Goal: Task Accomplishment & Management: Use online tool/utility

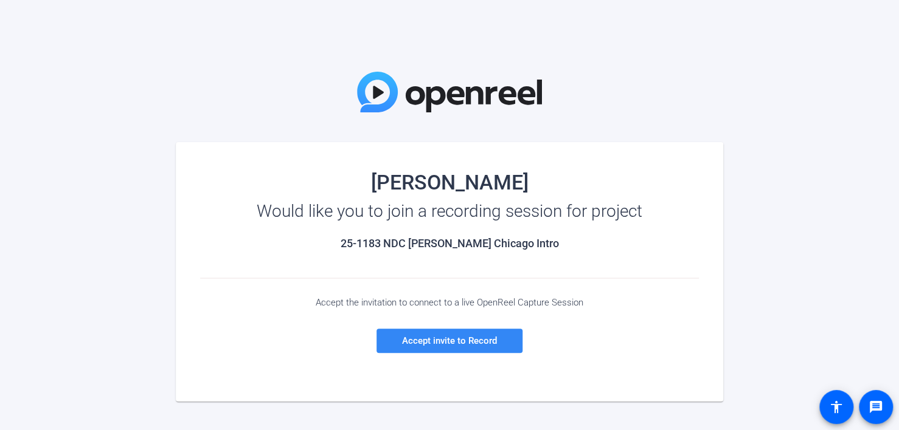
click at [415, 223] on span "Accept invite to Record" at bounding box center [449, 341] width 95 height 11
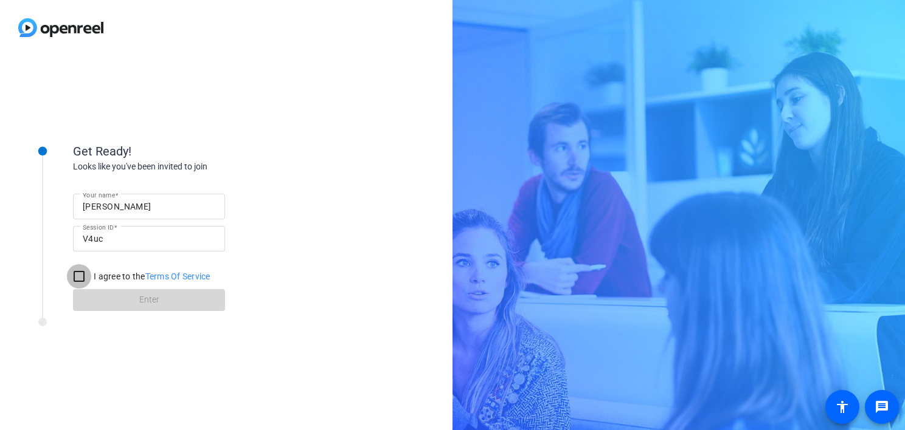
drag, startPoint x: 80, startPoint y: 275, endPoint x: 97, endPoint y: 287, distance: 20.1
click at [80, 223] on input "I agree to the Terms Of Service" at bounding box center [79, 276] width 24 height 24
checkbox input "true"
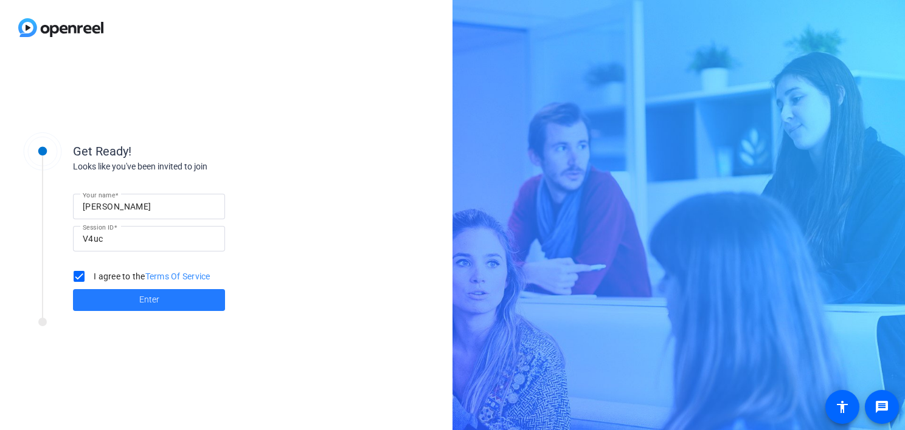
click at [114, 223] on span at bounding box center [149, 300] width 152 height 29
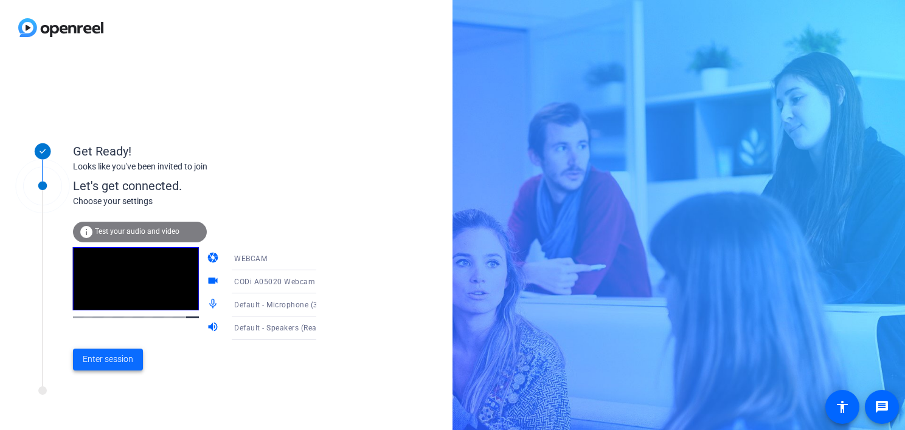
click at [112, 223] on span "Enter session" at bounding box center [108, 359] width 50 height 13
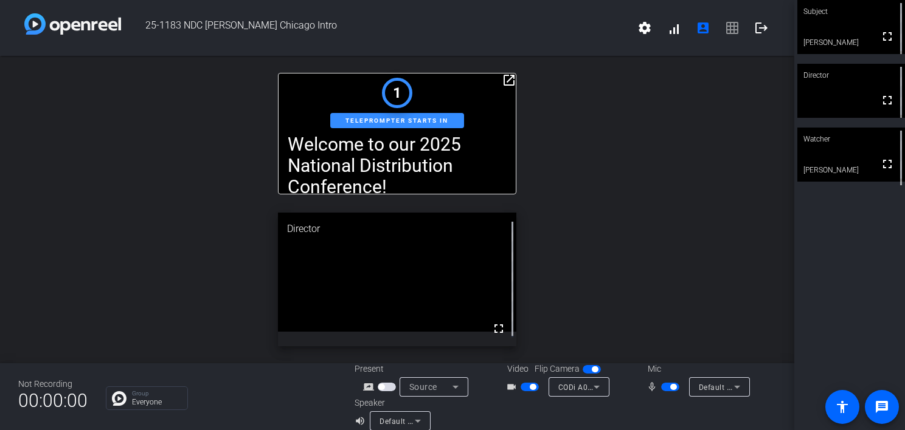
click at [415, 79] on mat-icon "open_in_new" at bounding box center [509, 80] width 15 height 15
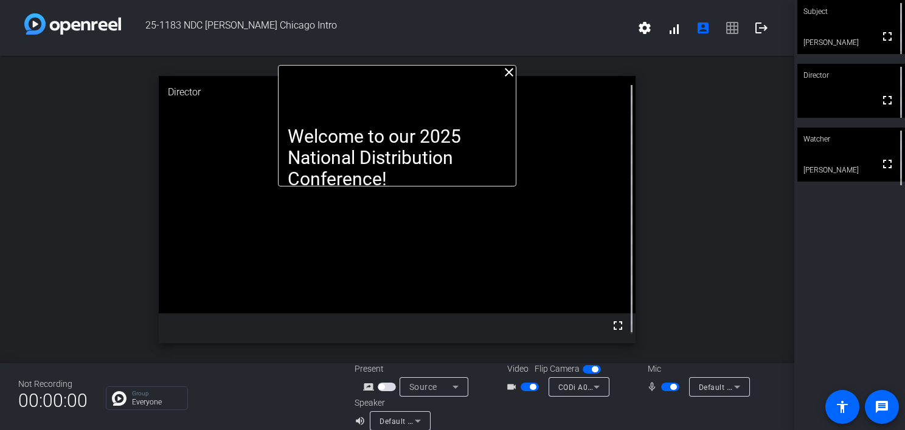
click at [415, 187] on video at bounding box center [397, 195] width 477 height 238
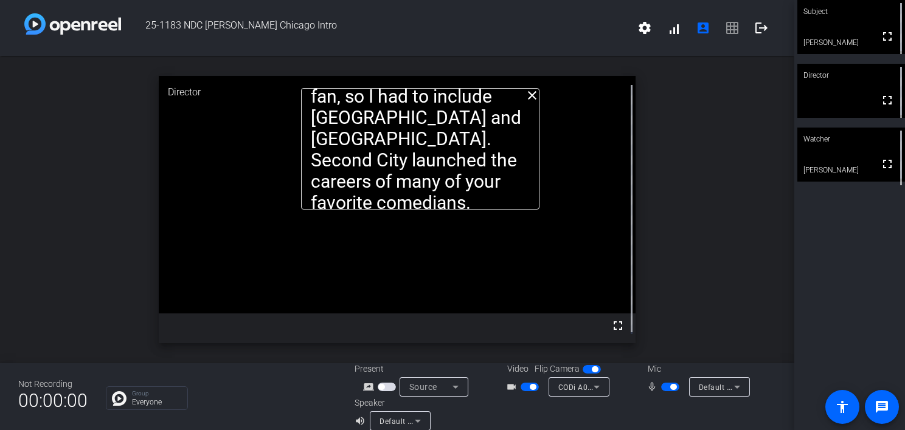
drag, startPoint x: 507, startPoint y: 179, endPoint x: 530, endPoint y: 202, distance: 32.7
drag, startPoint x: 537, startPoint y: 212, endPoint x: 542, endPoint y: 215, distance: 6.3
click at [415, 215] on video at bounding box center [397, 195] width 477 height 238
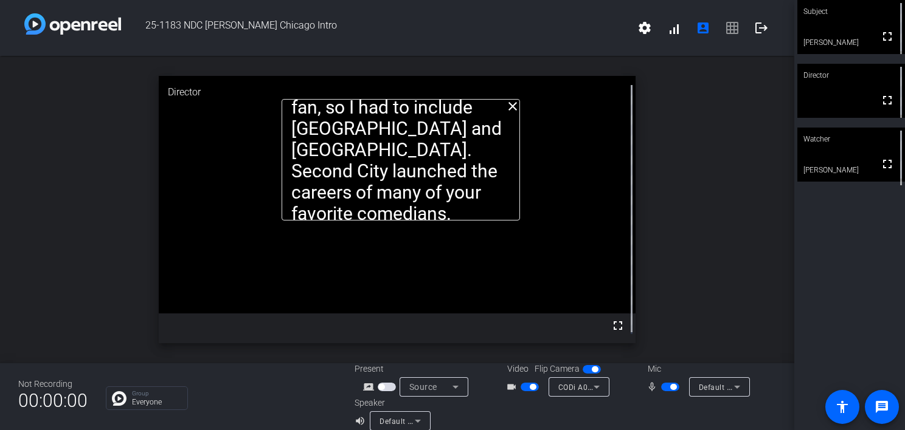
drag, startPoint x: 302, startPoint y: 208, endPoint x: 282, endPoint y: 219, distance: 22.3
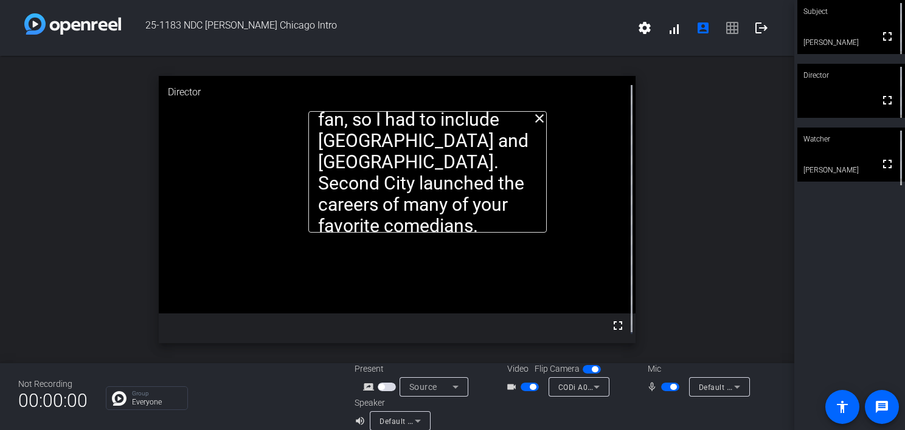
drag, startPoint x: 514, startPoint y: 98, endPoint x: 532, endPoint y: 181, distance: 84.5
click at [415, 111] on div "close Welcome to our 2025 National Distribution Conference! I’m [PERSON_NAME] a…" at bounding box center [397, 210] width 794 height 308
click at [415, 223] on div "close Welcome to our 2025 National Distribution Conference! I’m [PERSON_NAME] a…" at bounding box center [397, 210] width 794 height 308
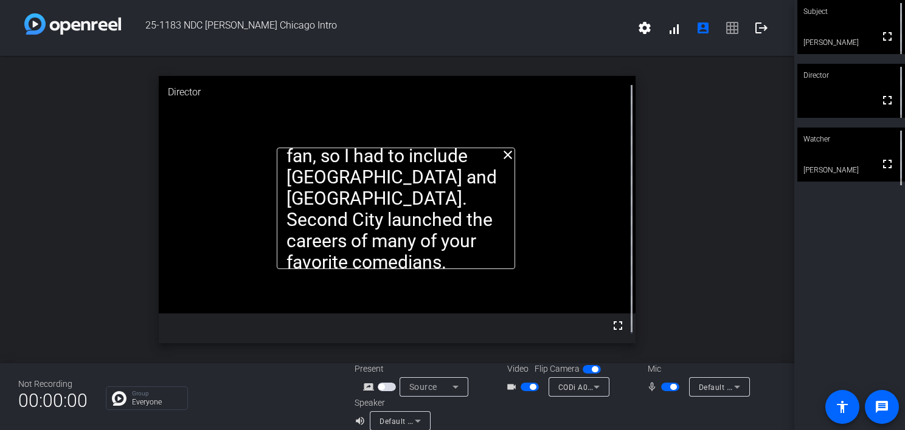
drag, startPoint x: 310, startPoint y: 241, endPoint x: 268, endPoint y: 262, distance: 46.8
click at [277, 223] on openreel-subject-teleprompter "Welcome to our 2025 National Distribution Conference! I’m [PERSON_NAME] and thi…" at bounding box center [396, 209] width 238 height 122
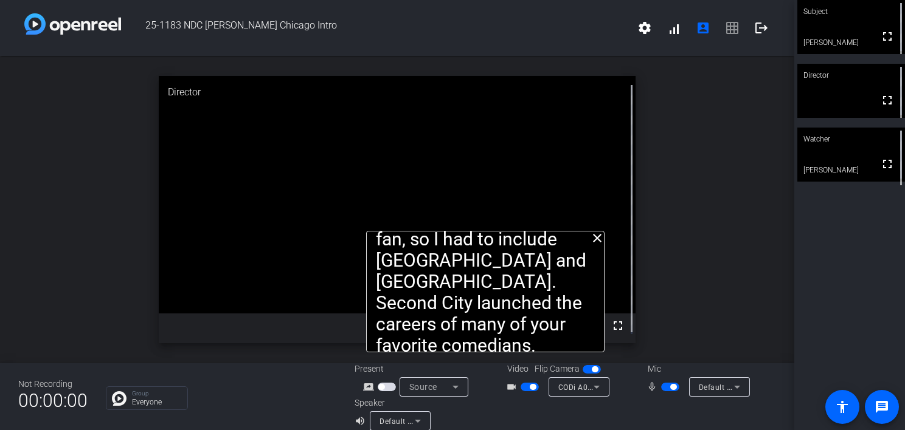
drag, startPoint x: 277, startPoint y: 152, endPoint x: 367, endPoint y: 235, distance: 122.6
click at [415, 223] on mat-icon "close" at bounding box center [597, 238] width 15 height 15
